Goal: Task Accomplishment & Management: Use online tool/utility

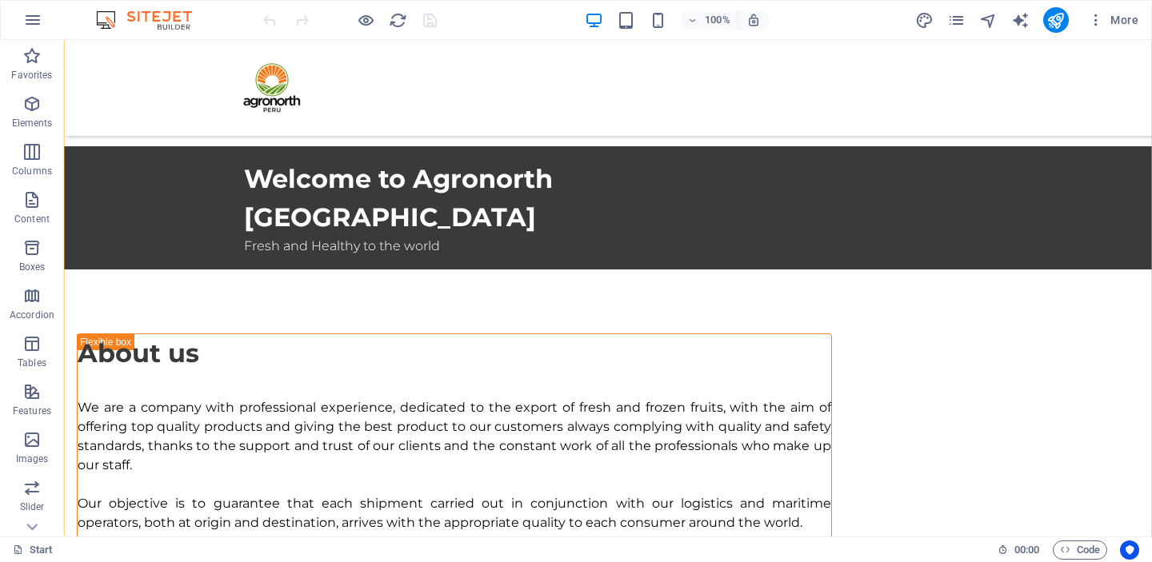
scroll to position [626, 0]
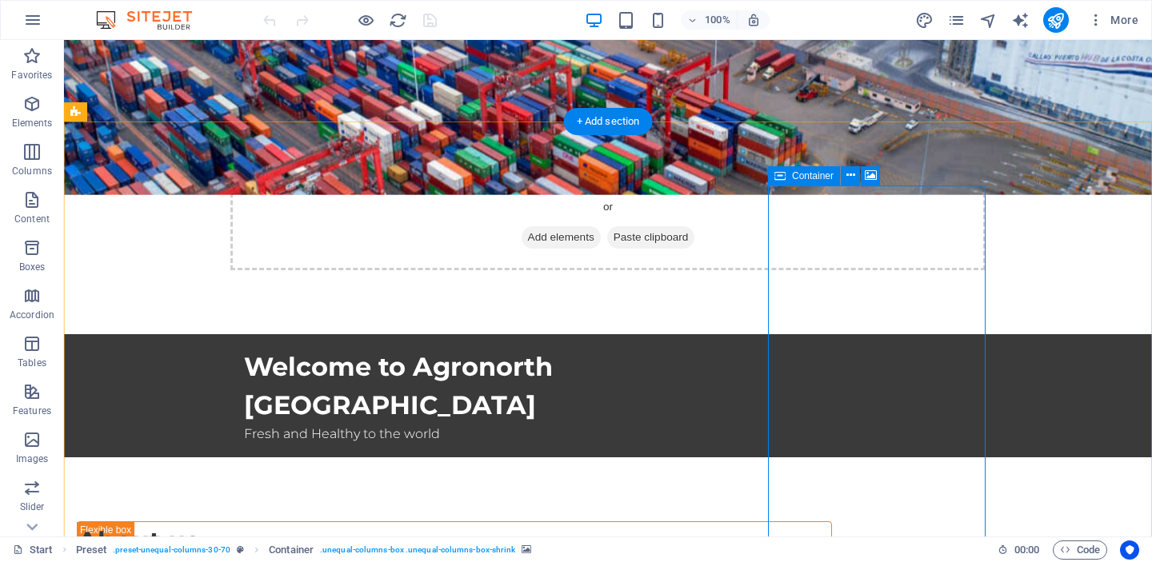
scroll to position [437, 0]
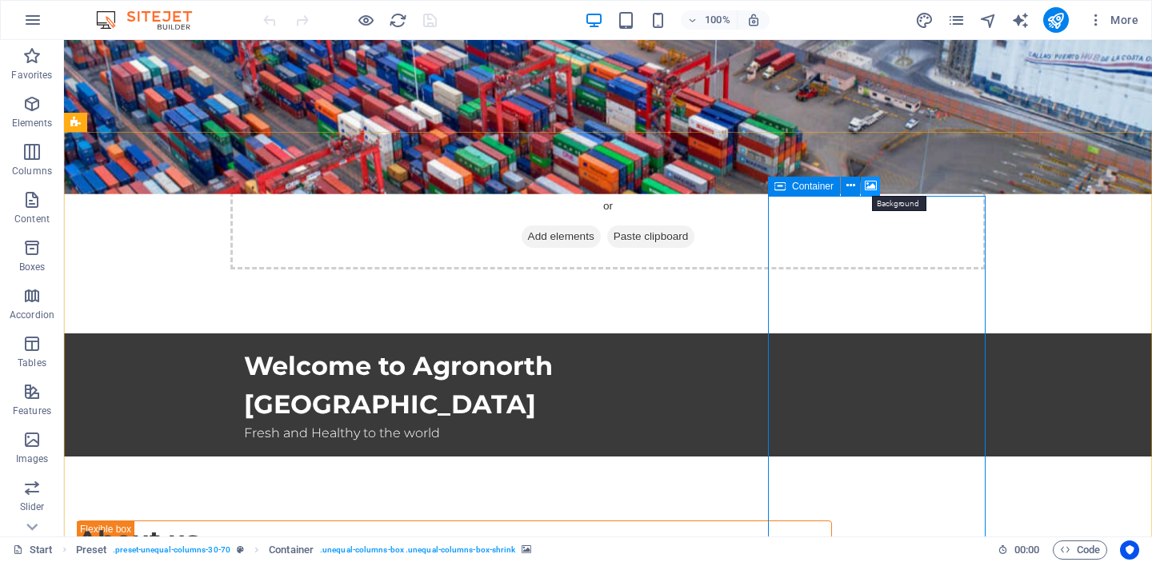
click at [866, 189] on icon at bounding box center [870, 186] width 12 height 17
select select "ms"
select select "s"
select select "progressive"
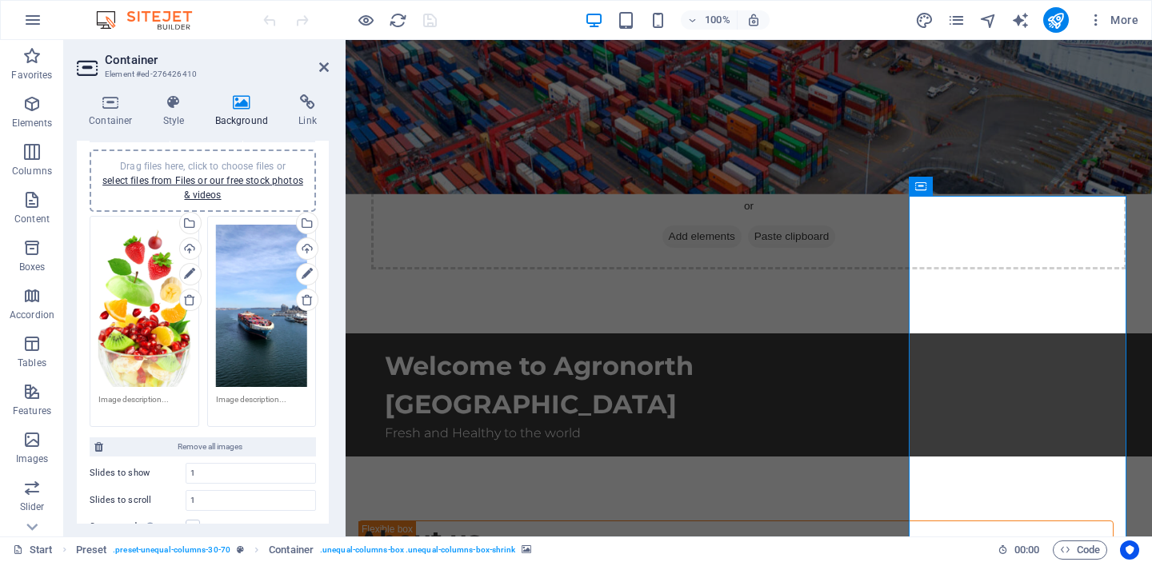
scroll to position [132, 0]
click at [189, 300] on icon at bounding box center [189, 300] width 13 height 13
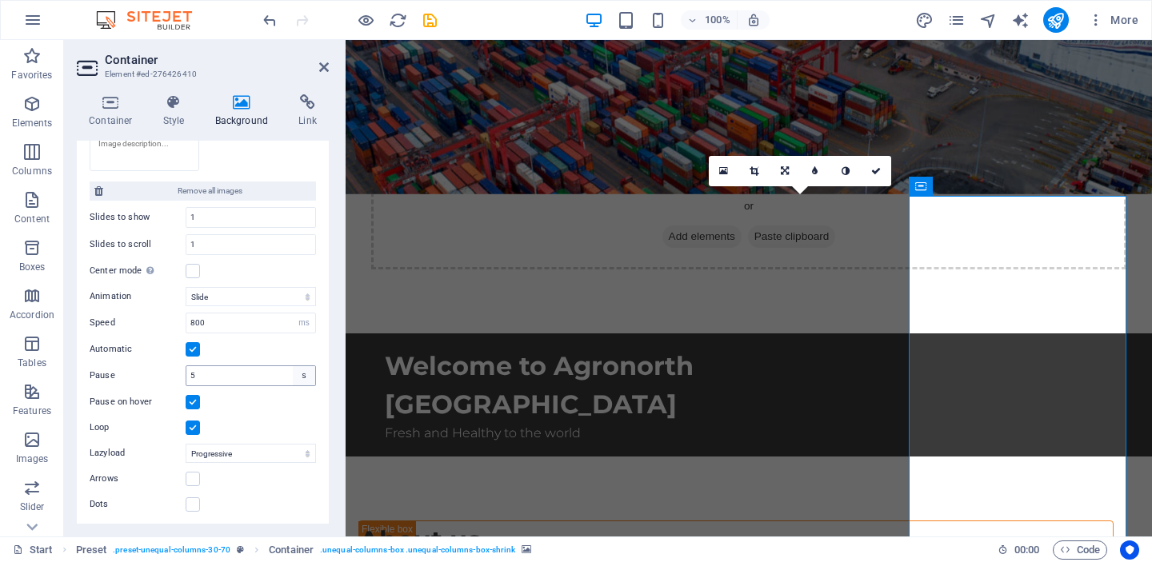
scroll to position [0, 0]
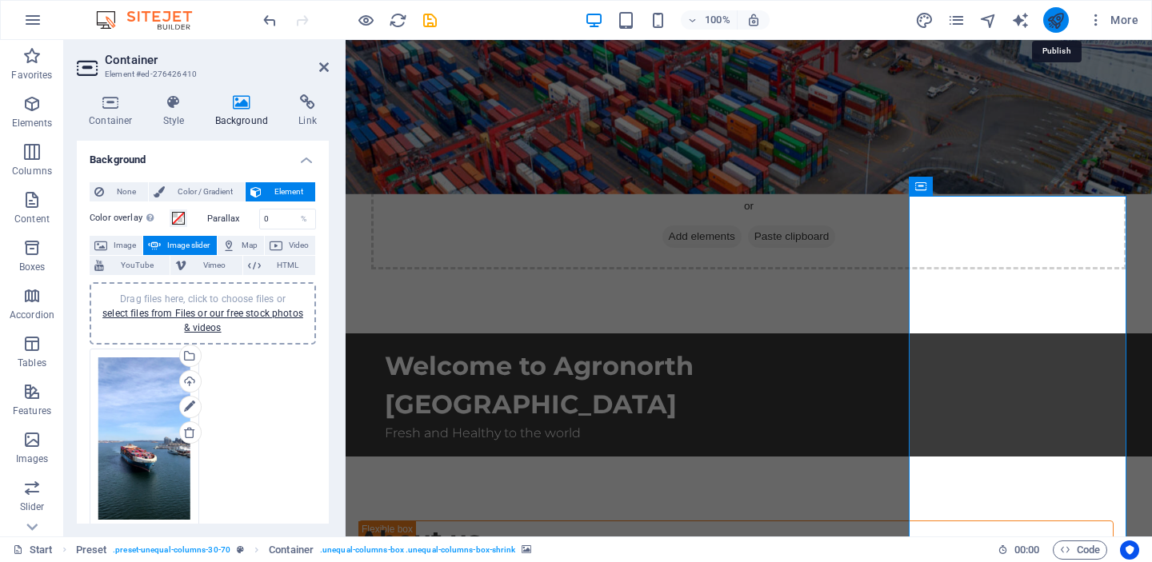
click at [1056, 21] on icon "publish" at bounding box center [1055, 20] width 18 height 18
